Goal: Transaction & Acquisition: Subscribe to service/newsletter

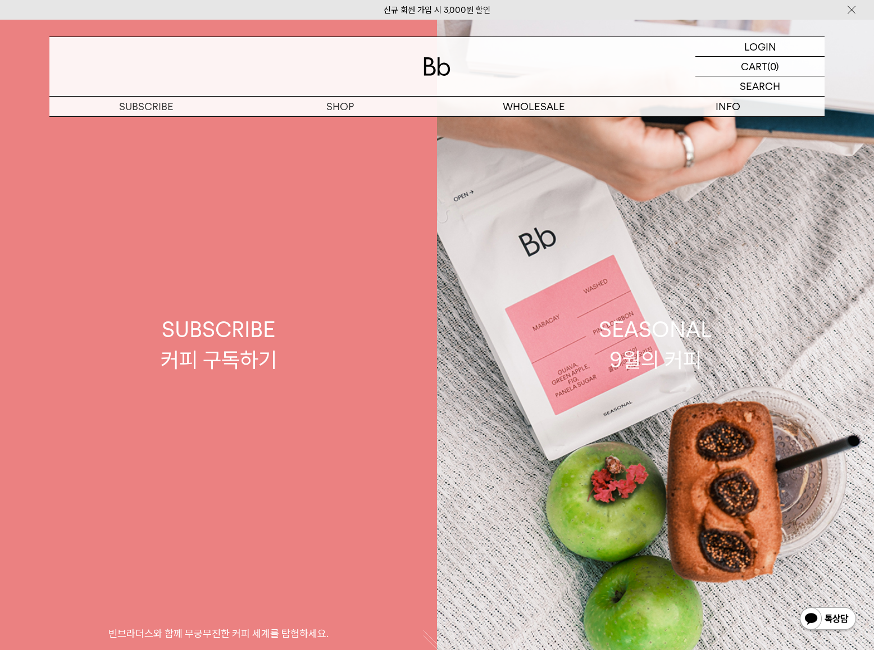
click at [334, 124] on link "SUBSCRIBE 커피 구독하기 빈브라더스와 함께 무궁무진한 커피 세계를 탐험하세요." at bounding box center [218, 345] width 437 height 650
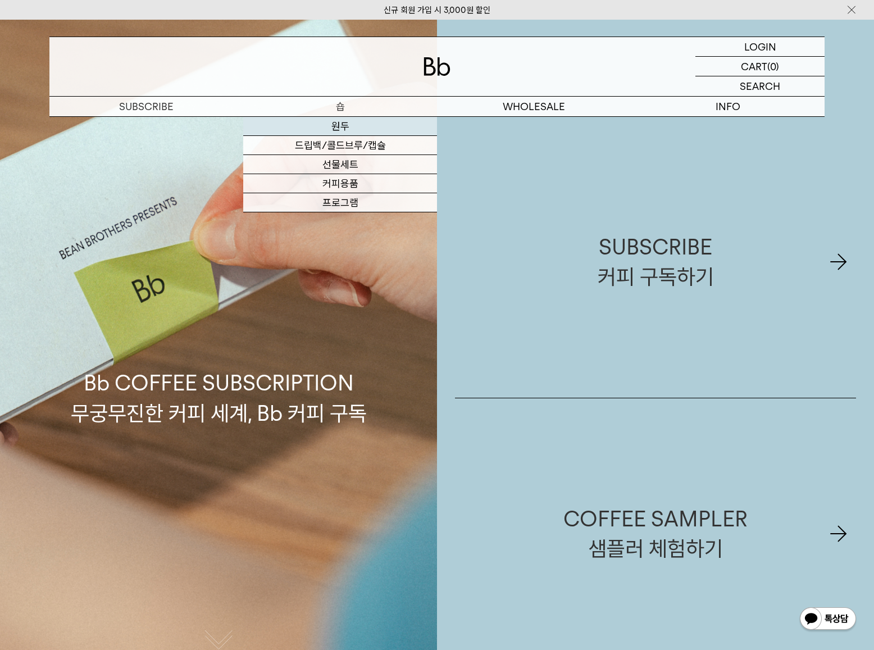
click at [332, 130] on link "원두" at bounding box center [340, 126] width 194 height 19
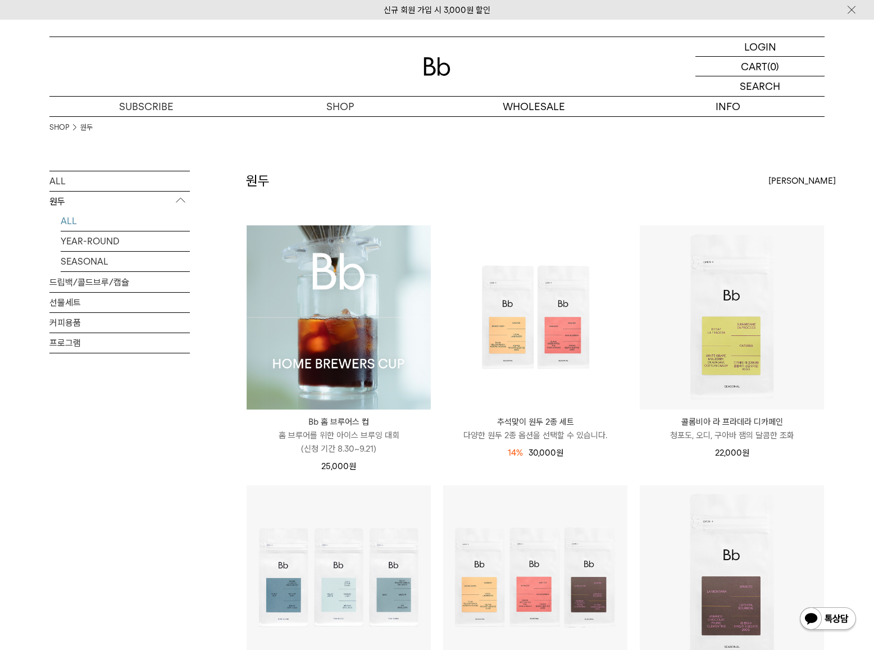
click at [387, 310] on img at bounding box center [339, 317] width 184 height 184
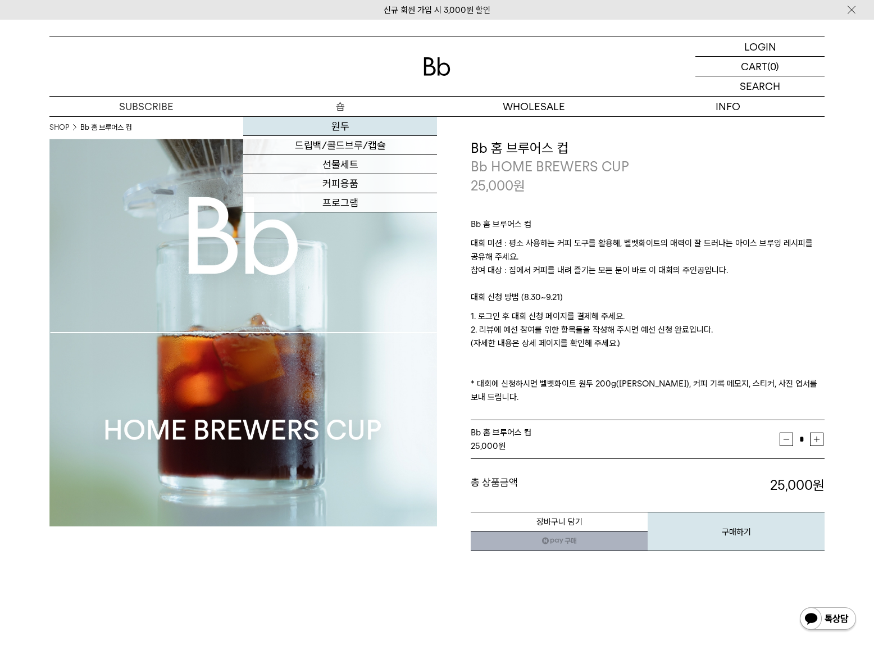
drag, startPoint x: 339, startPoint y: 126, endPoint x: 360, endPoint y: 117, distance: 23.2
click at [339, 126] on link "원두" at bounding box center [340, 126] width 194 height 19
